Goal: Task Accomplishment & Management: Manage account settings

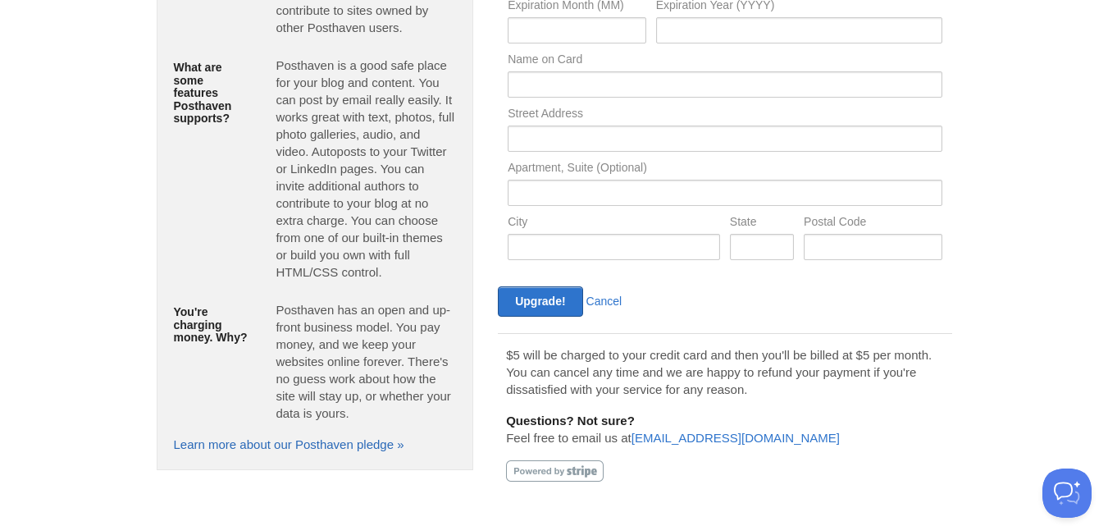
scroll to position [267, 0]
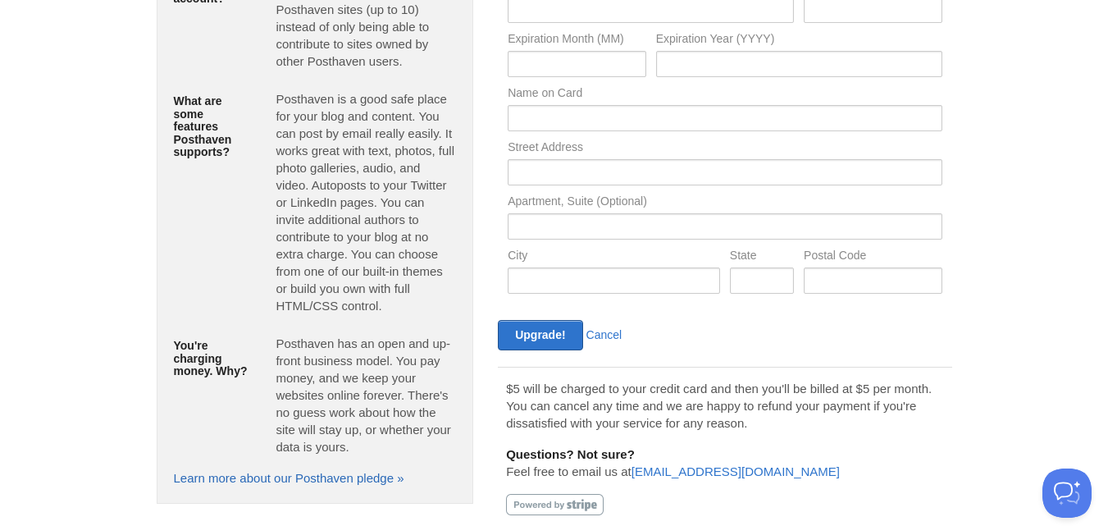
click at [383, 471] on link "Learn more about our Posthaven pledge »" at bounding box center [289, 478] width 230 height 14
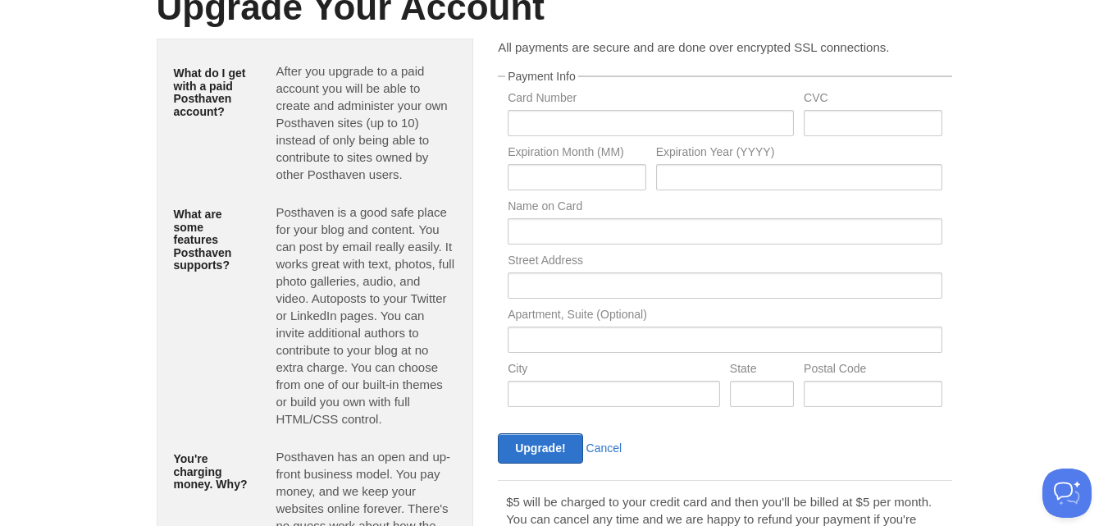
scroll to position [233, 0]
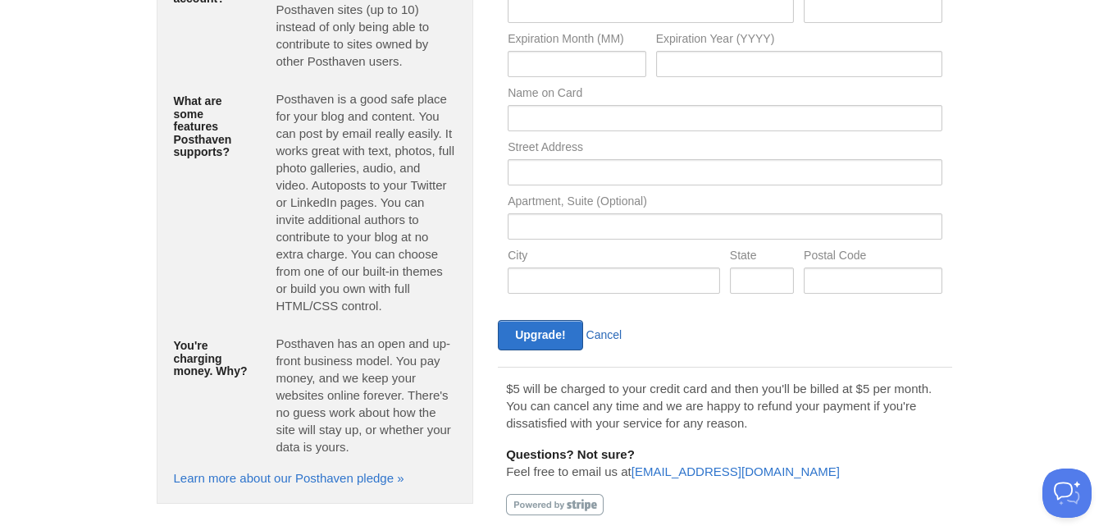
click at [593, 328] on link "Cancel" at bounding box center [604, 334] width 36 height 13
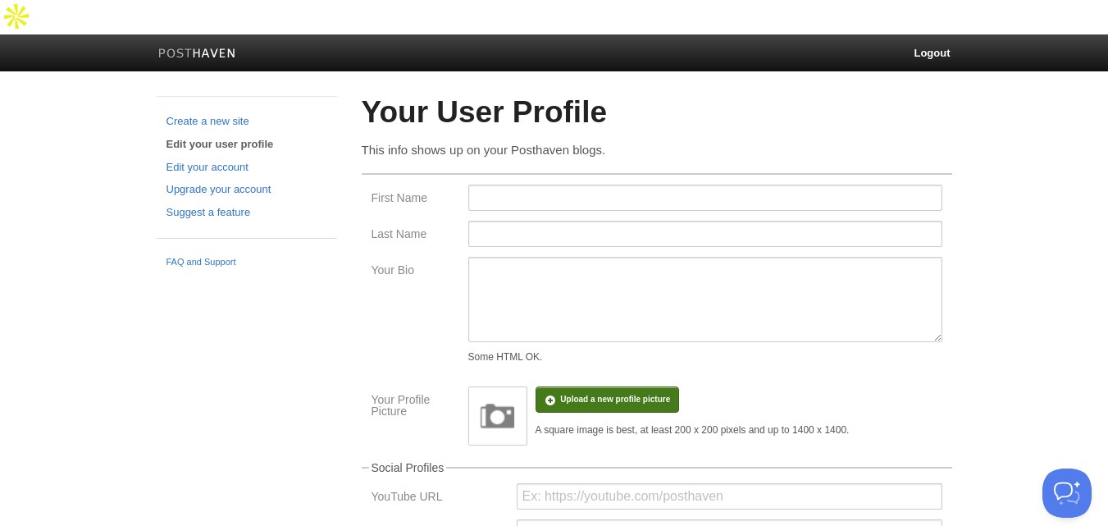
click at [622, 366] on input "file" at bounding box center [122, 408] width 1242 height 84
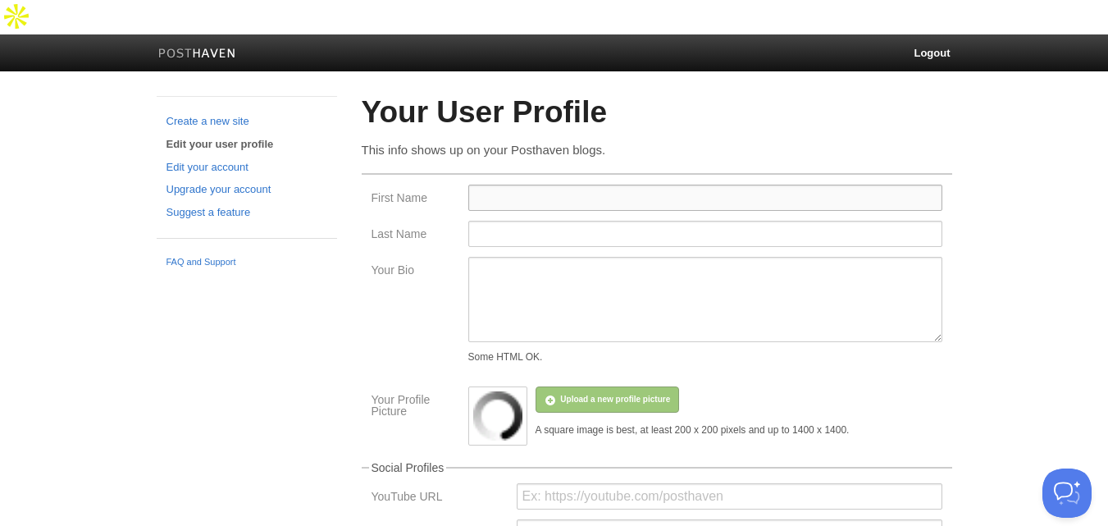
click at [550, 185] on input "First Name" at bounding box center [705, 198] width 474 height 26
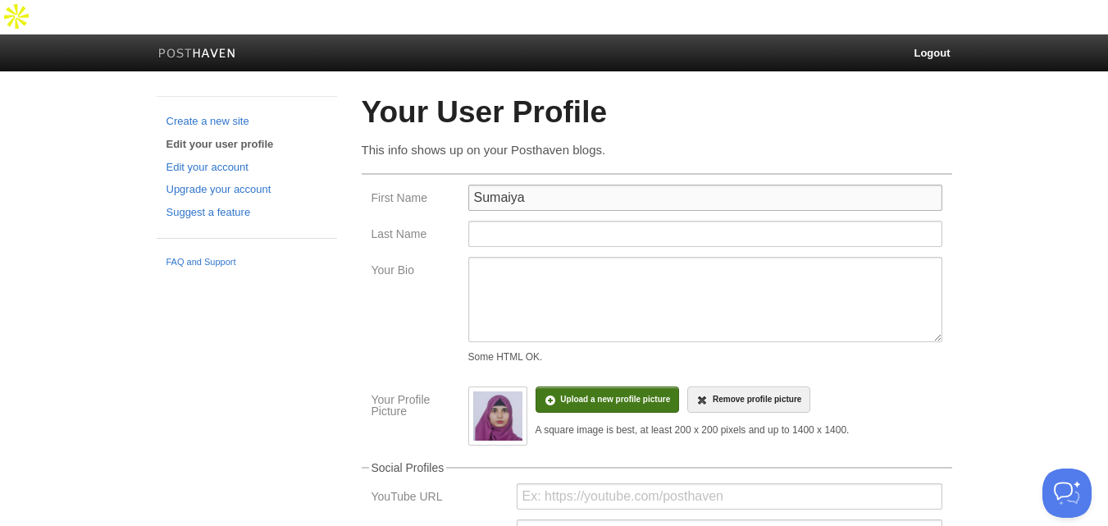
type input "Sumaiya"
click at [541, 221] on input "Last Name" at bounding box center [705, 234] width 474 height 26
type input "[PERSON_NAME]"
click at [975, 176] on body "Logout Create a new site Edit your user profile Edit your account Upgrade your …" at bounding box center [554, 505] width 1108 height 1011
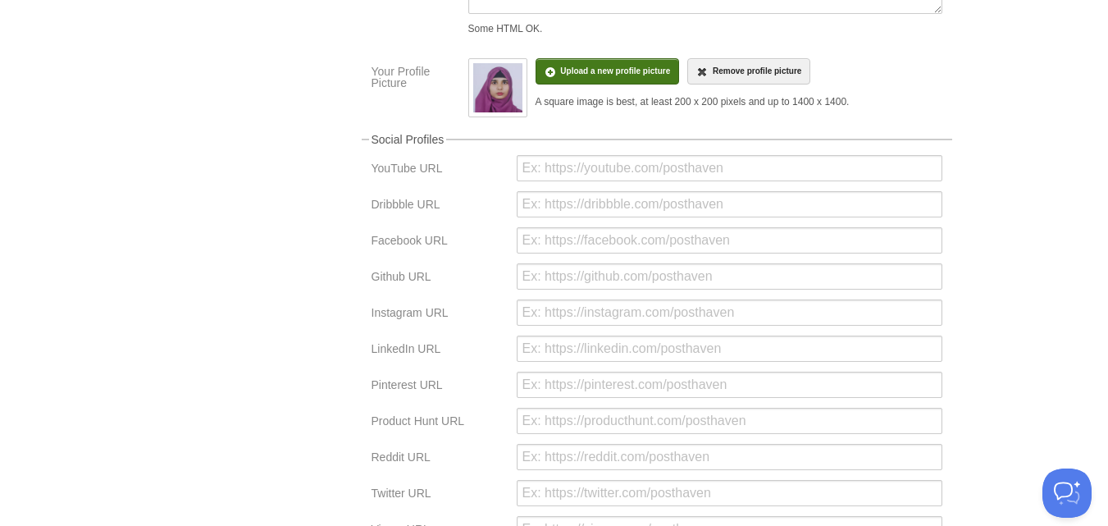
scroll to position [451, 0]
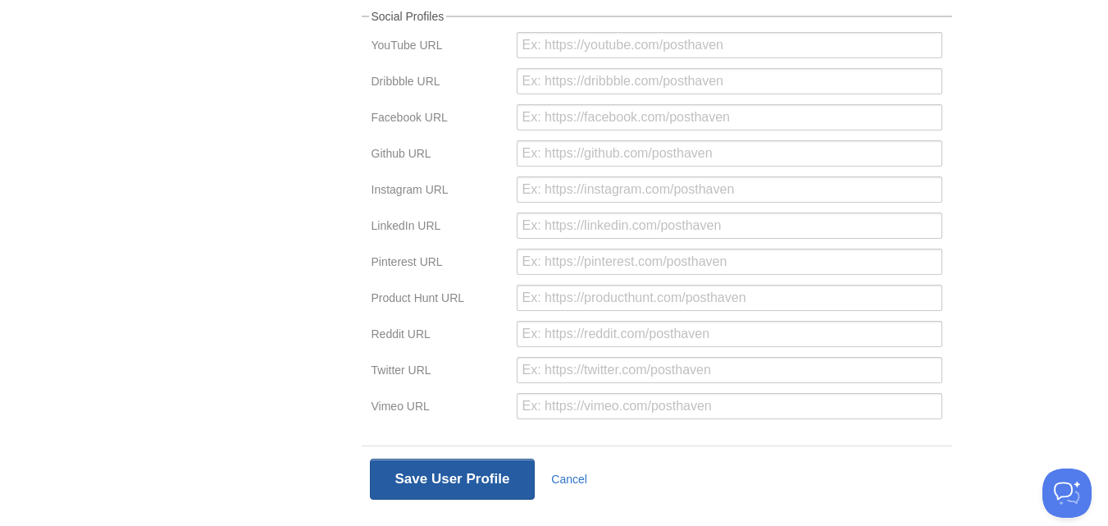
click at [495, 459] on button "Save User Profile" at bounding box center [453, 479] width 166 height 41
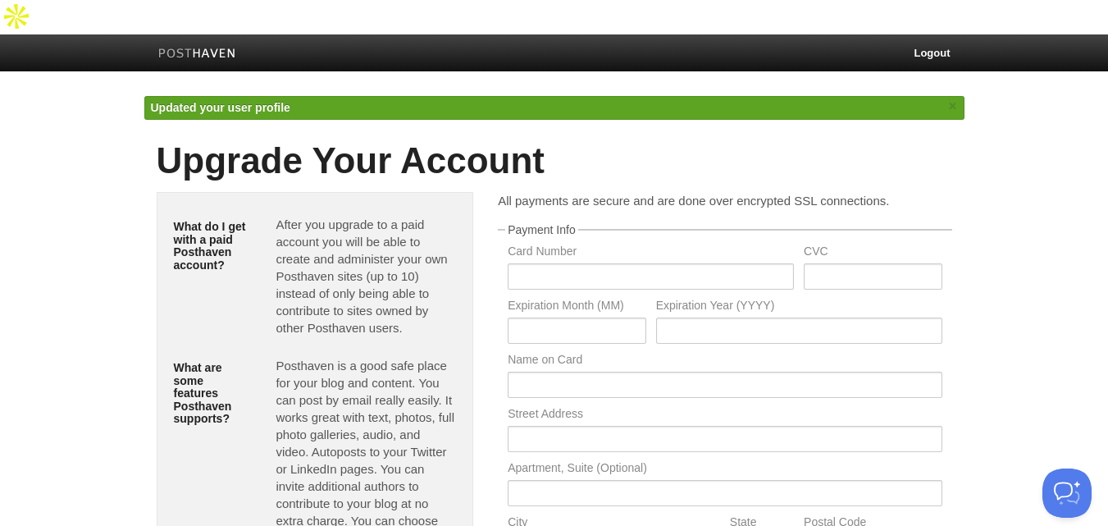
click at [217, 48] on img at bounding box center [197, 54] width 78 height 12
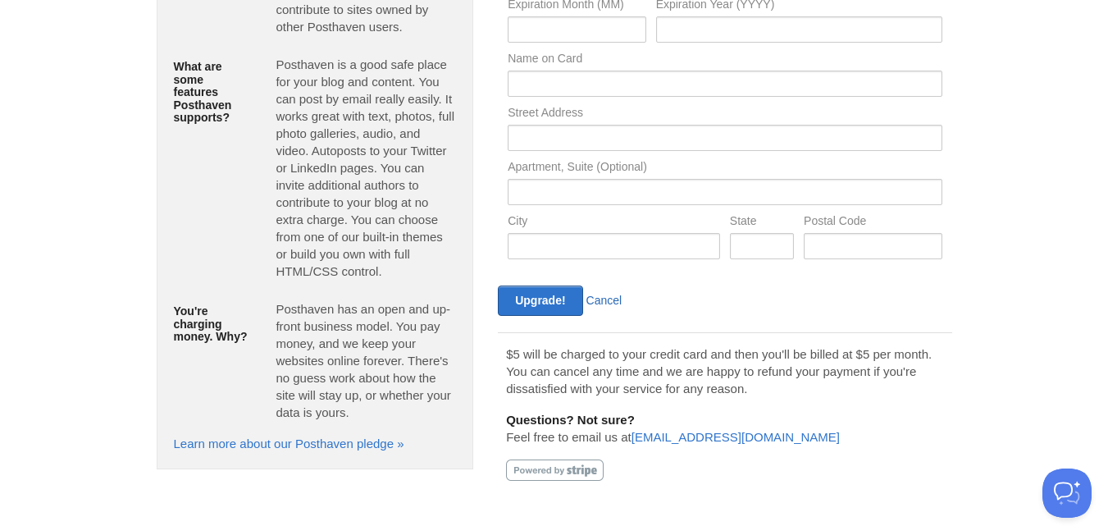
click at [613, 302] on link "Cancel" at bounding box center [604, 300] width 36 height 13
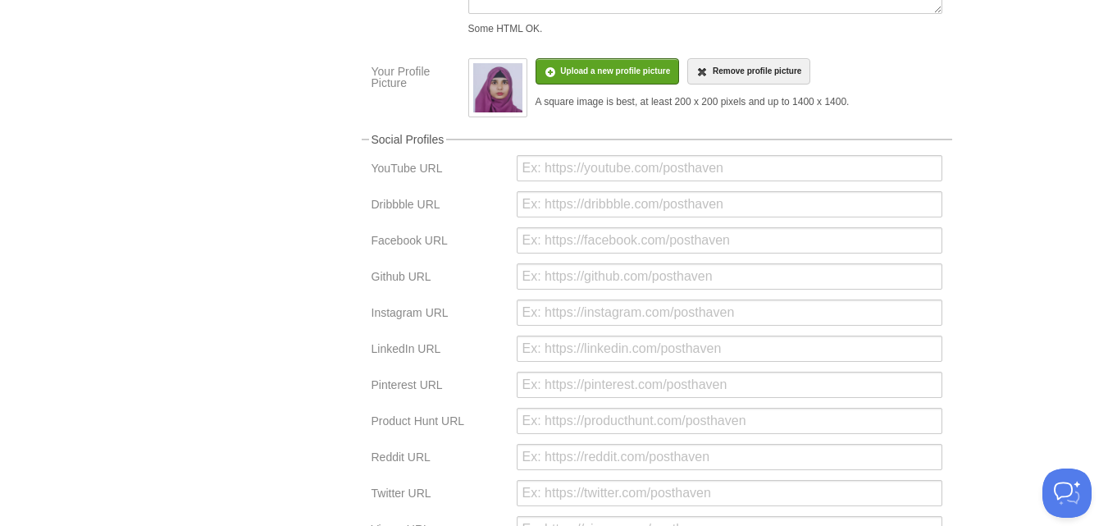
scroll to position [451, 0]
